Goal: Check status

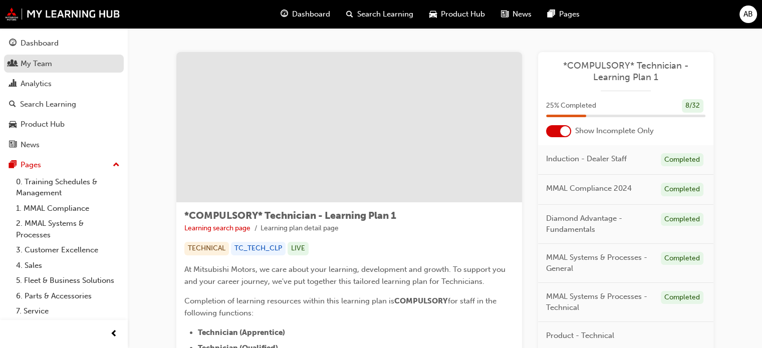
click at [65, 62] on div "My Team" at bounding box center [64, 64] width 110 height 13
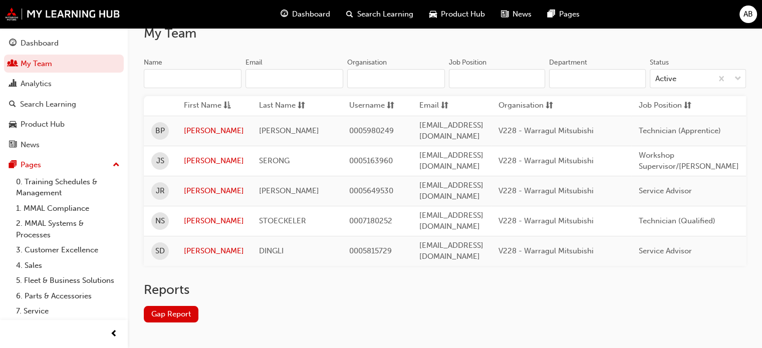
scroll to position [90, 0]
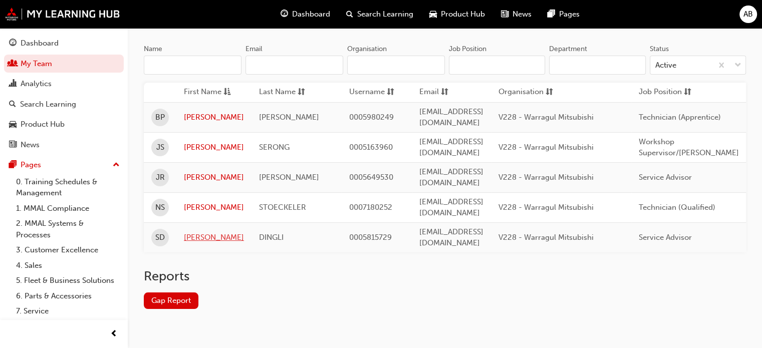
click at [204, 232] on link "[PERSON_NAME]" at bounding box center [214, 238] width 60 height 12
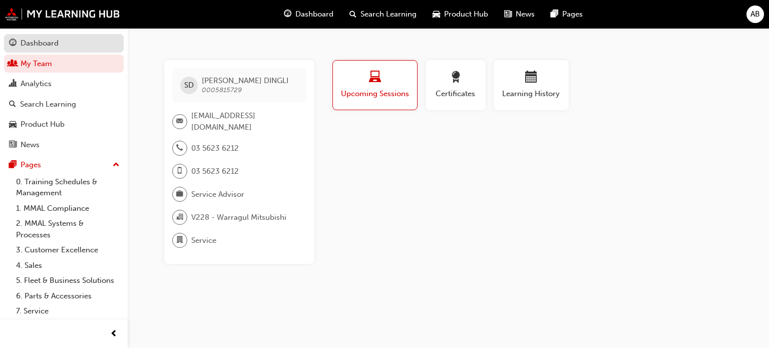
click at [40, 44] on div "Dashboard" at bounding box center [40, 44] width 38 height 12
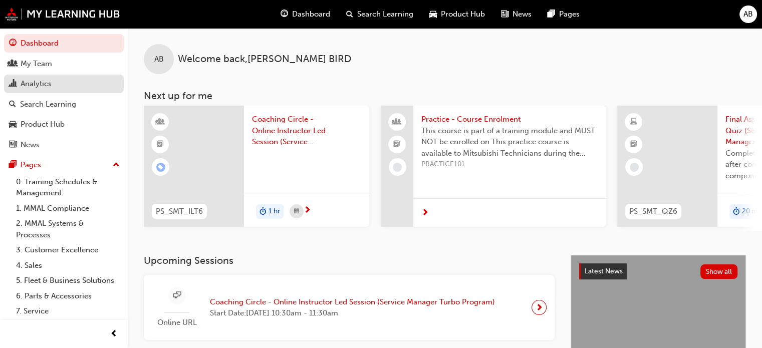
click at [50, 83] on div "Analytics" at bounding box center [36, 84] width 31 height 12
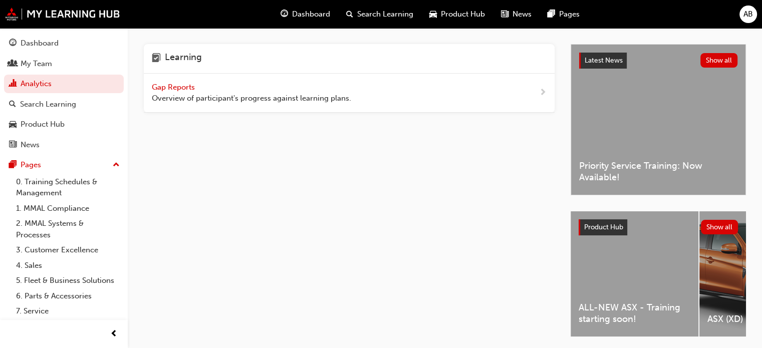
click at [181, 89] on span "Gap Reports" at bounding box center [174, 87] width 45 height 9
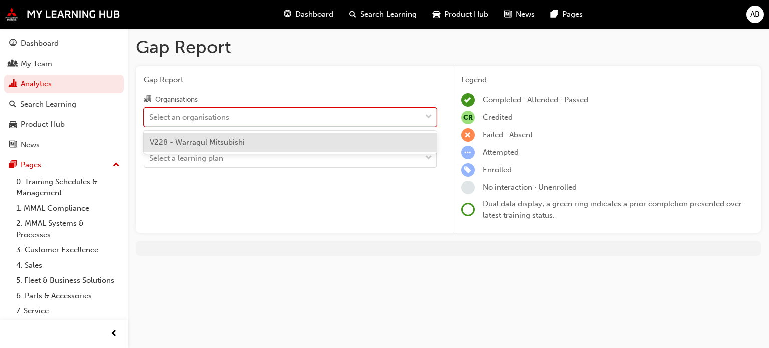
click at [426, 117] on span "down-icon" at bounding box center [428, 117] width 7 height 13
click at [150, 117] on input "Organisations option V228 - Warragul Mitsubishi focused, 1 of 1. 1 result avail…" at bounding box center [149, 116] width 1 height 9
click at [225, 143] on span "V228 - Warragul Mitsubishi" at bounding box center [197, 142] width 95 height 9
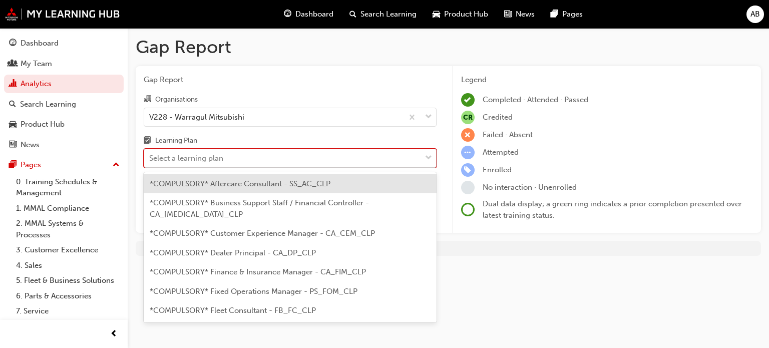
click at [425, 160] on span "down-icon" at bounding box center [428, 158] width 7 height 13
click at [150, 160] on input "Learning Plan option *COMPULSORY* Aftercare Consultant - SS_AC_CLP focused, 1 o…" at bounding box center [149, 158] width 1 height 9
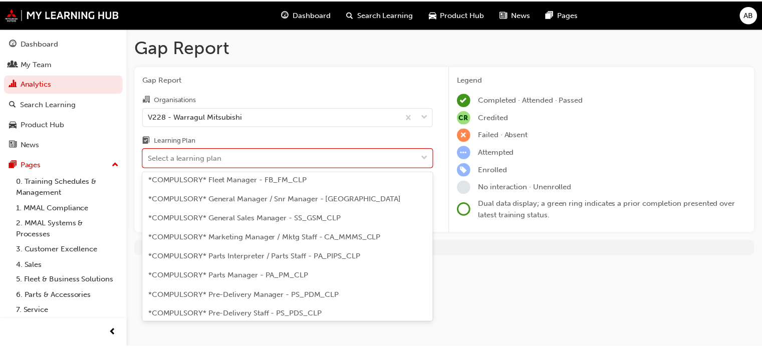
scroll to position [250, 0]
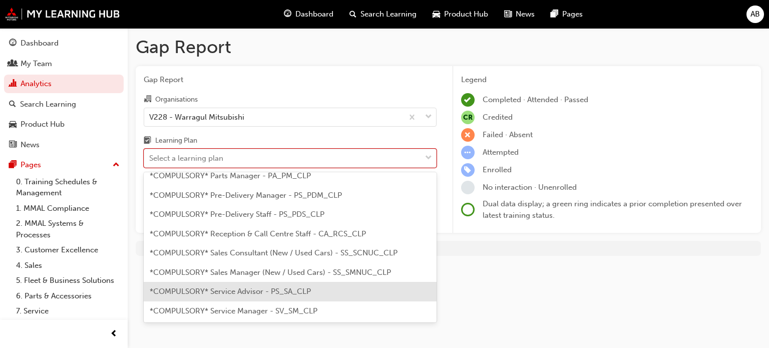
click at [267, 287] on span "*COMPULSORY* Service Advisor - PS_SA_CLP" at bounding box center [230, 291] width 161 height 9
